Goal: Register for event/course

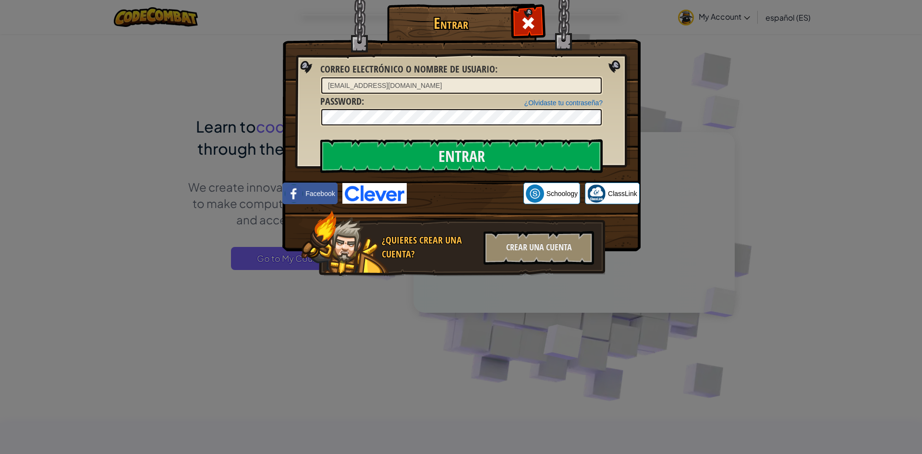
click at [320, 139] on input "Entrar" at bounding box center [461, 156] width 282 height 34
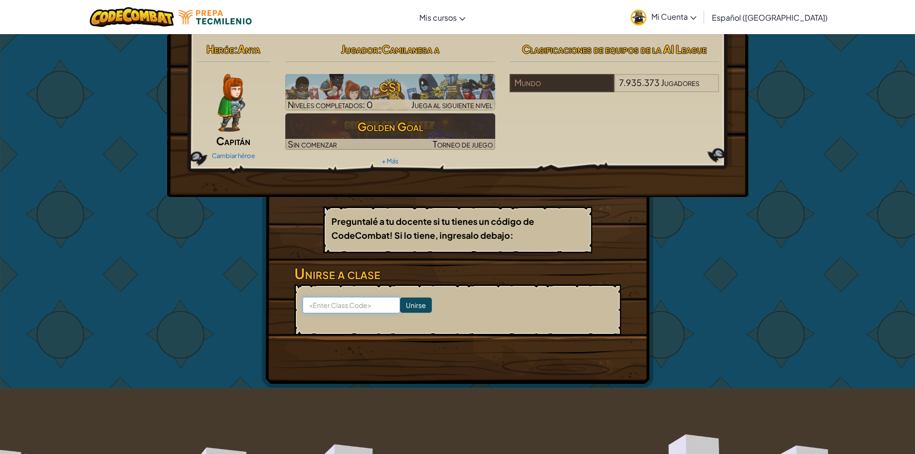
click at [377, 299] on input at bounding box center [350, 305] width 97 height 16
type input "GateBathPark"
click at [411, 306] on input "Unirse" at bounding box center [416, 304] width 32 height 15
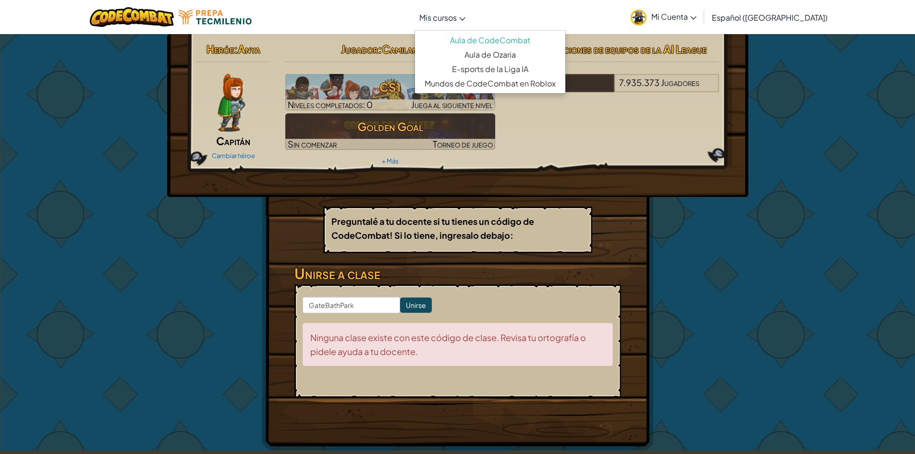
click at [470, 13] on link "Mis cursos" at bounding box center [442, 17] width 56 height 26
click at [696, 18] on icon at bounding box center [693, 17] width 6 height 3
